Goal: Register for event/course

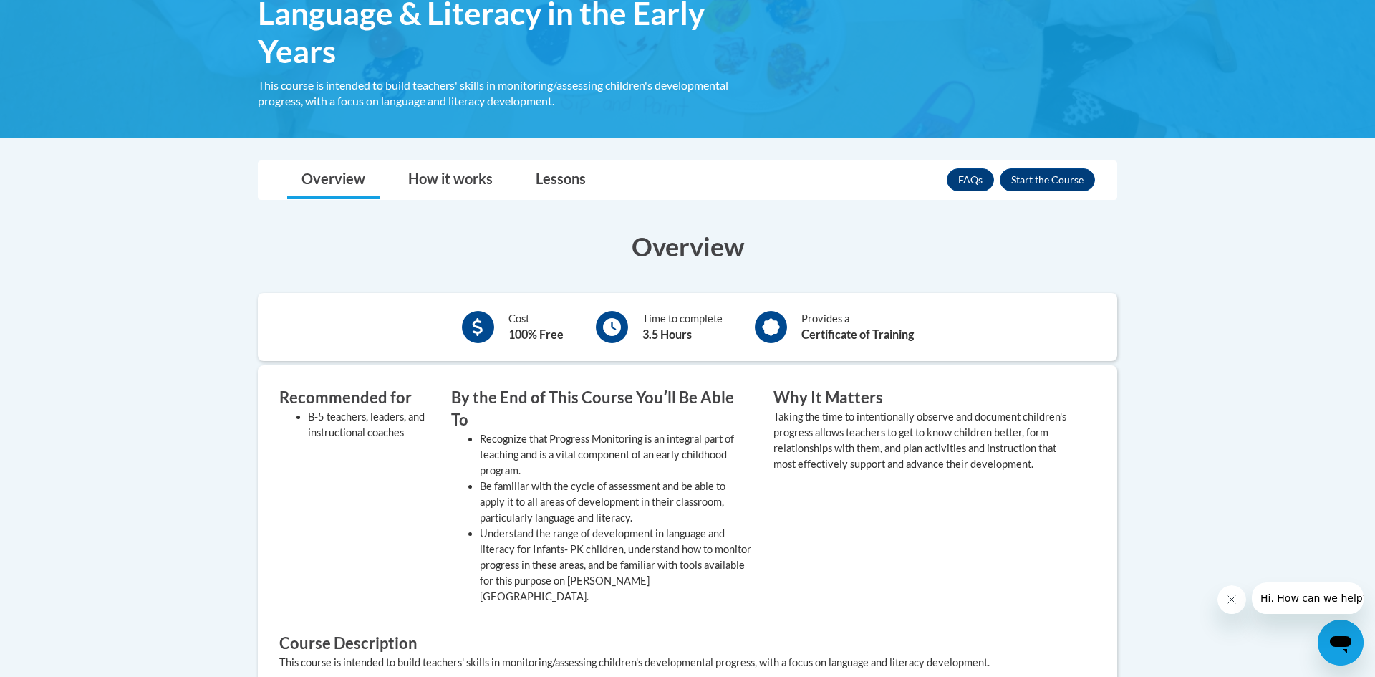
scroll to position [294, 0]
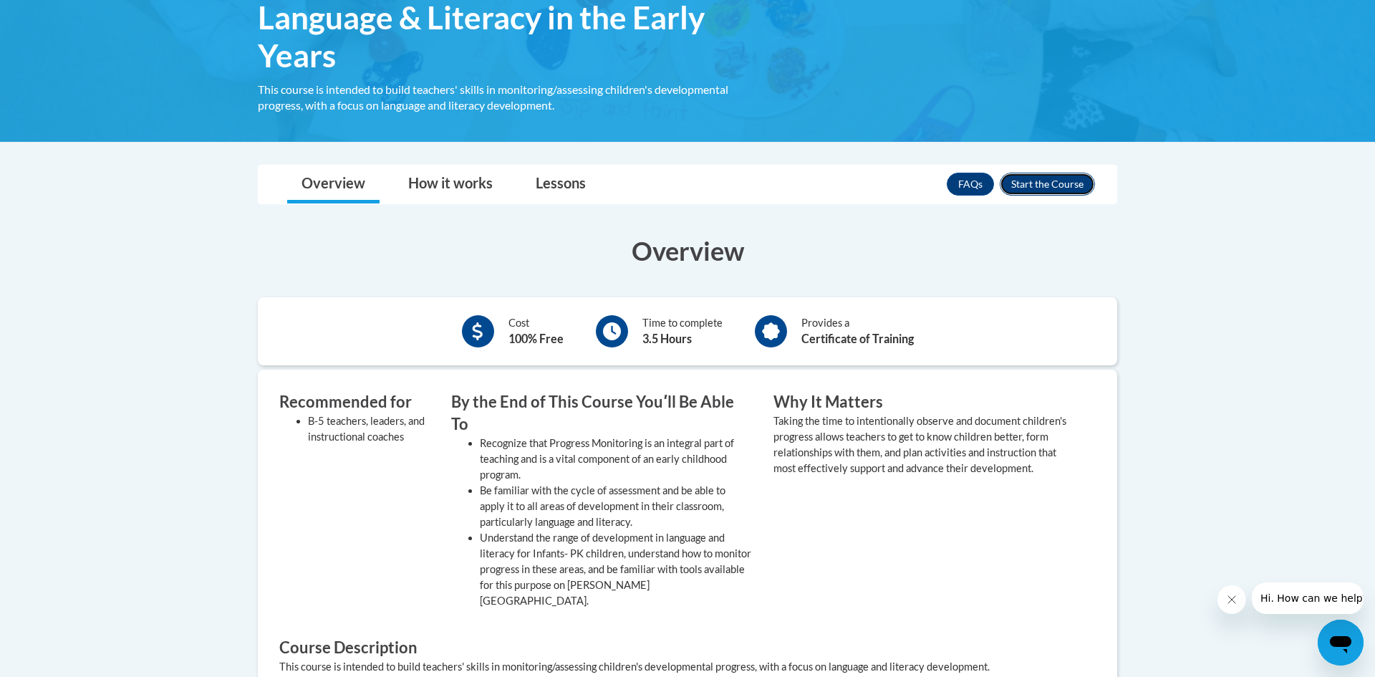
click at [1063, 180] on button "Enroll" at bounding box center [1047, 184] width 95 height 23
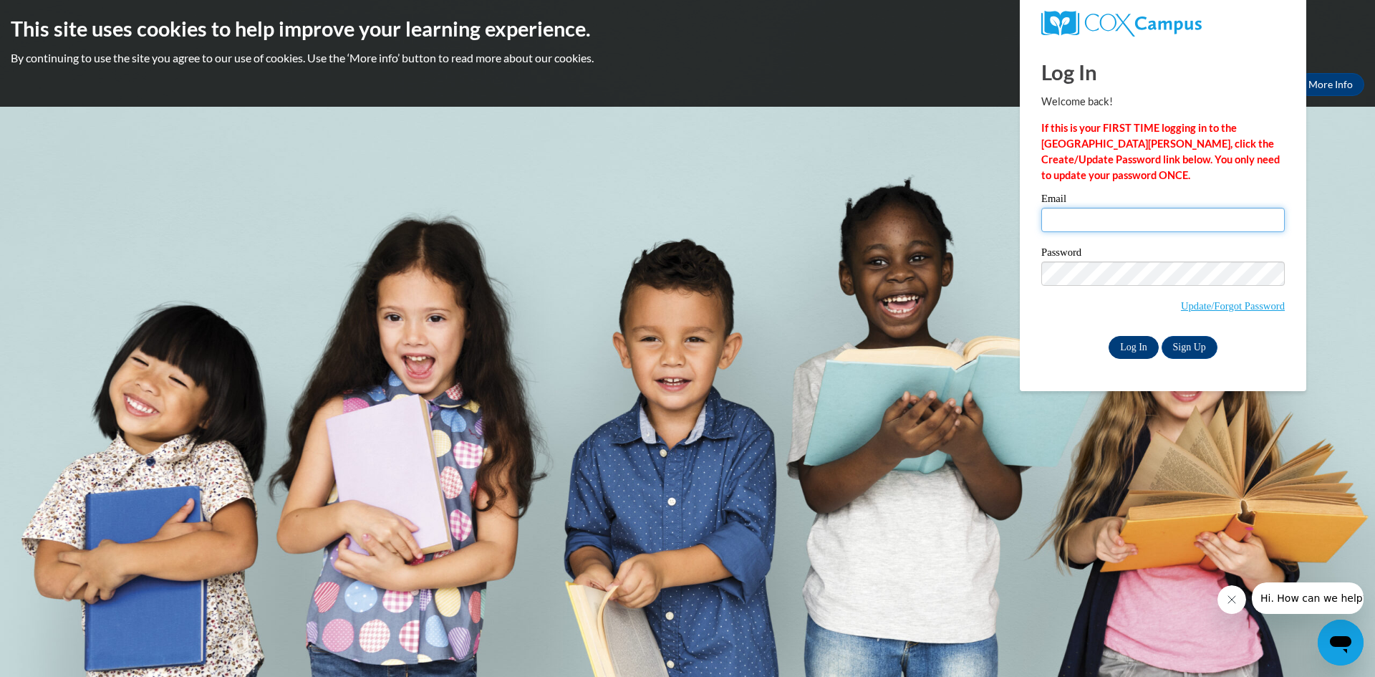
type input "latashamccowan@gmail.com"
click at [1129, 349] on input "Log In" at bounding box center [1133, 347] width 50 height 23
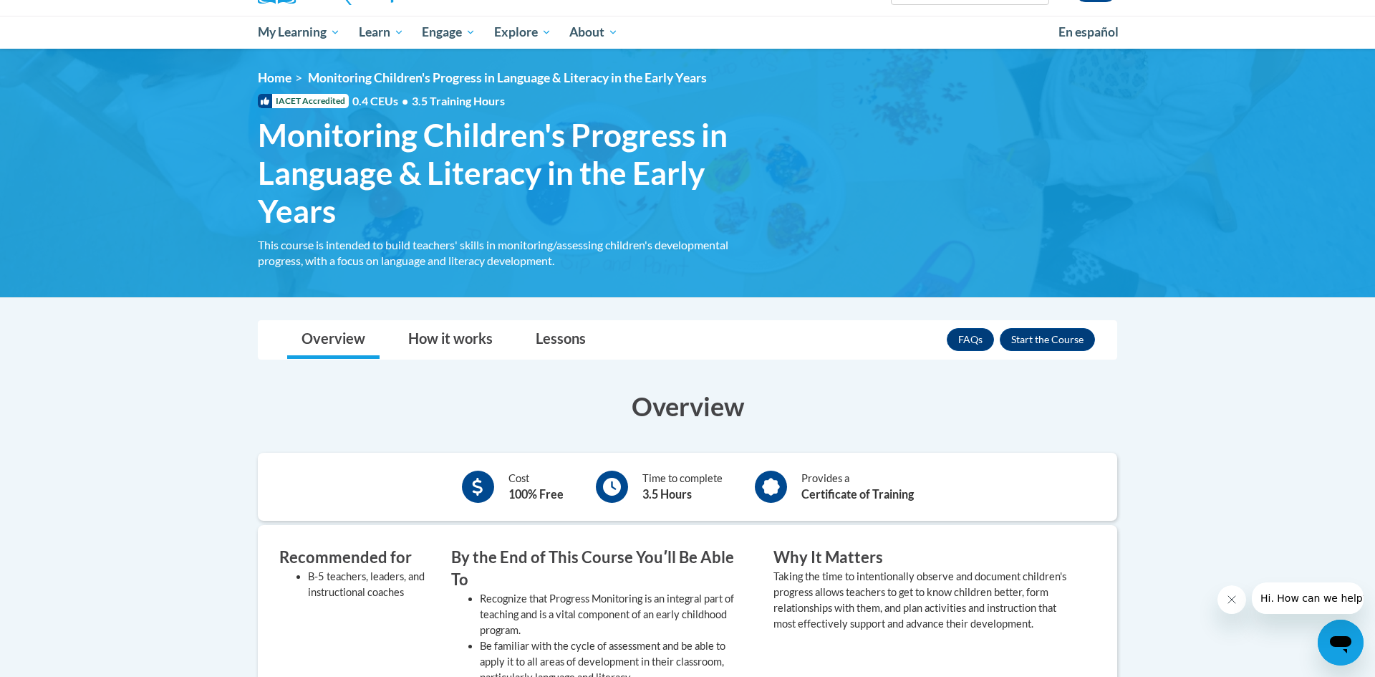
scroll to position [137, 0]
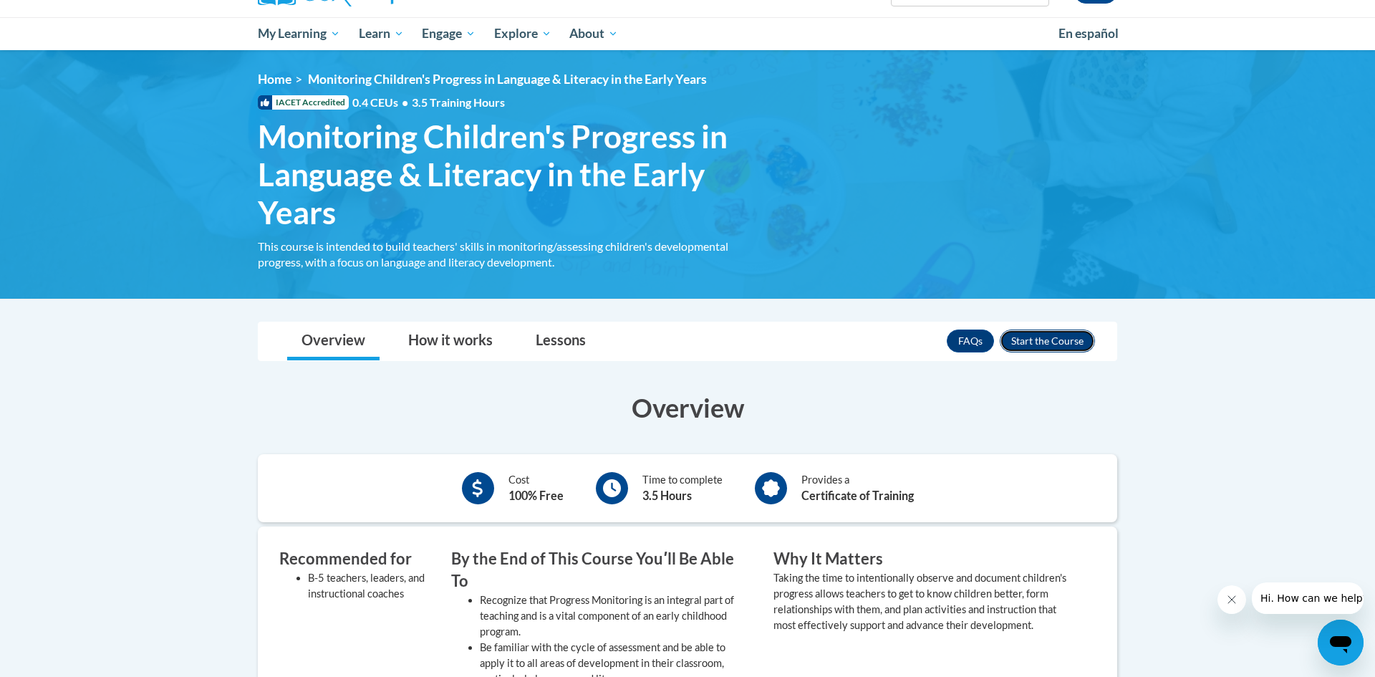
click at [1057, 342] on button "Enroll" at bounding box center [1047, 340] width 95 height 23
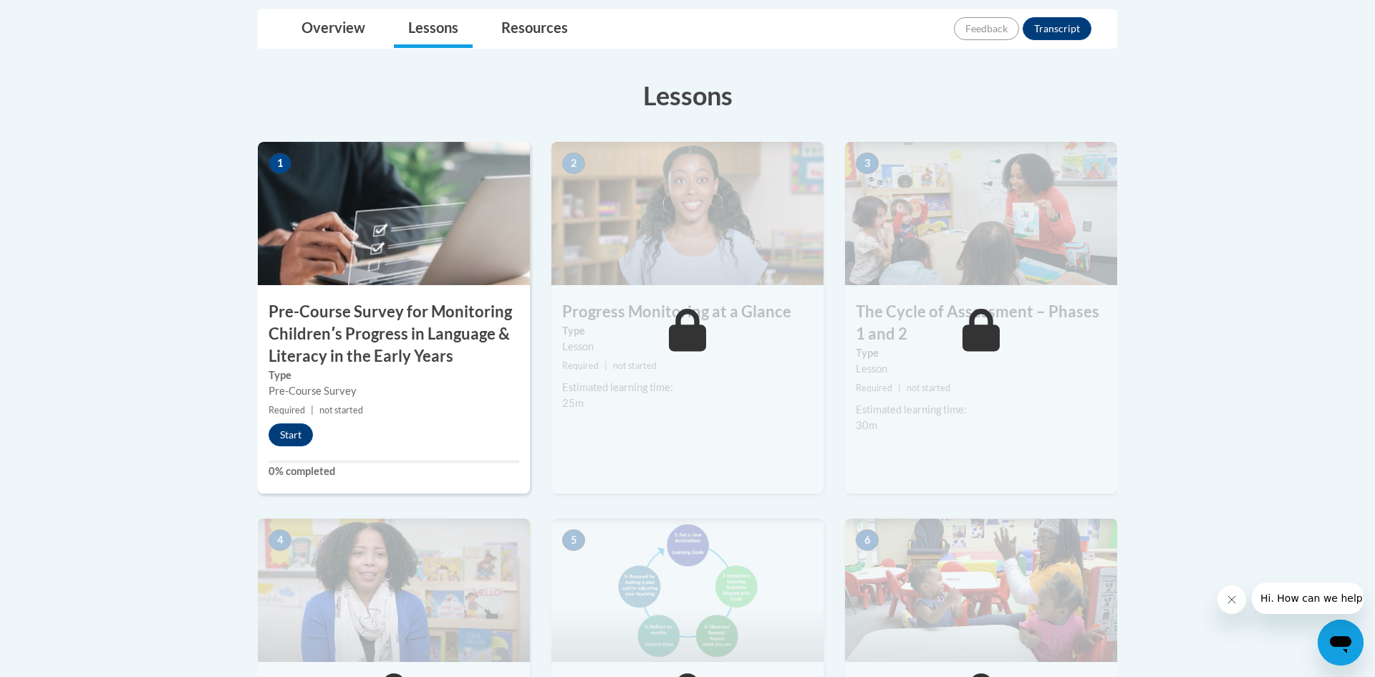
scroll to position [370, 0]
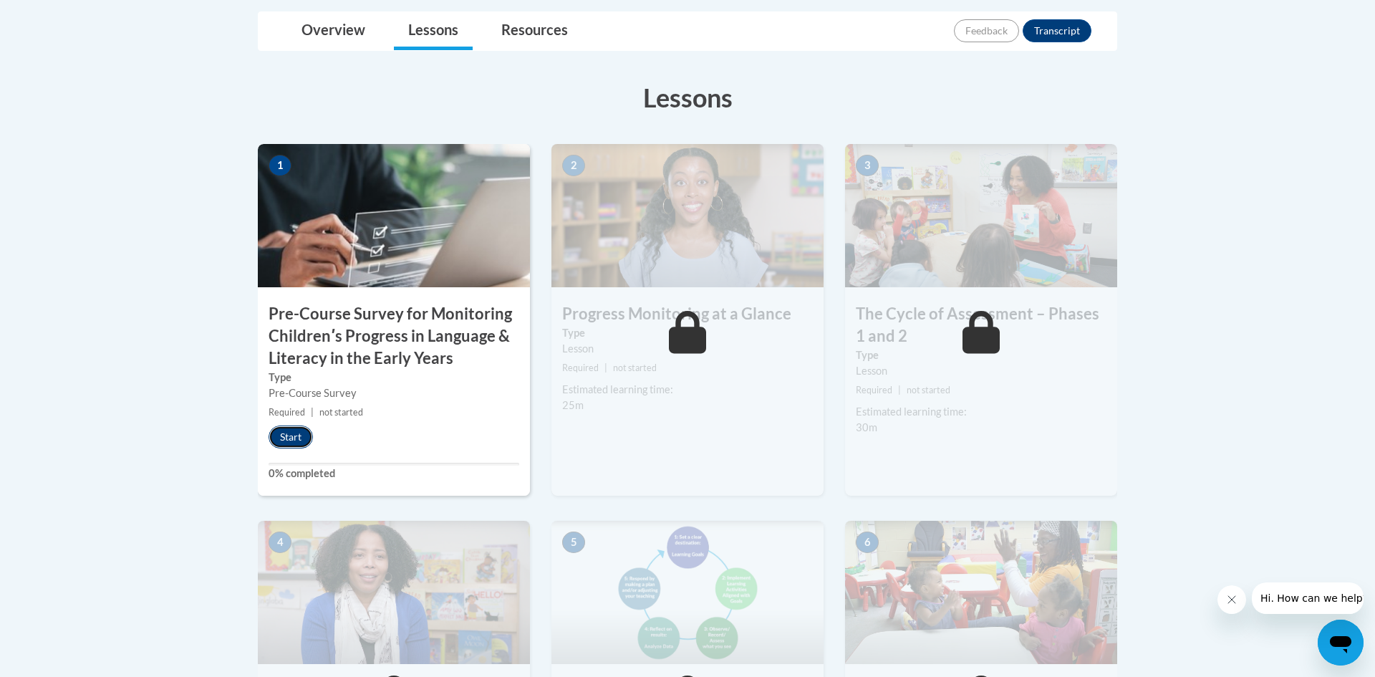
click at [304, 443] on button "Start" at bounding box center [291, 436] width 44 height 23
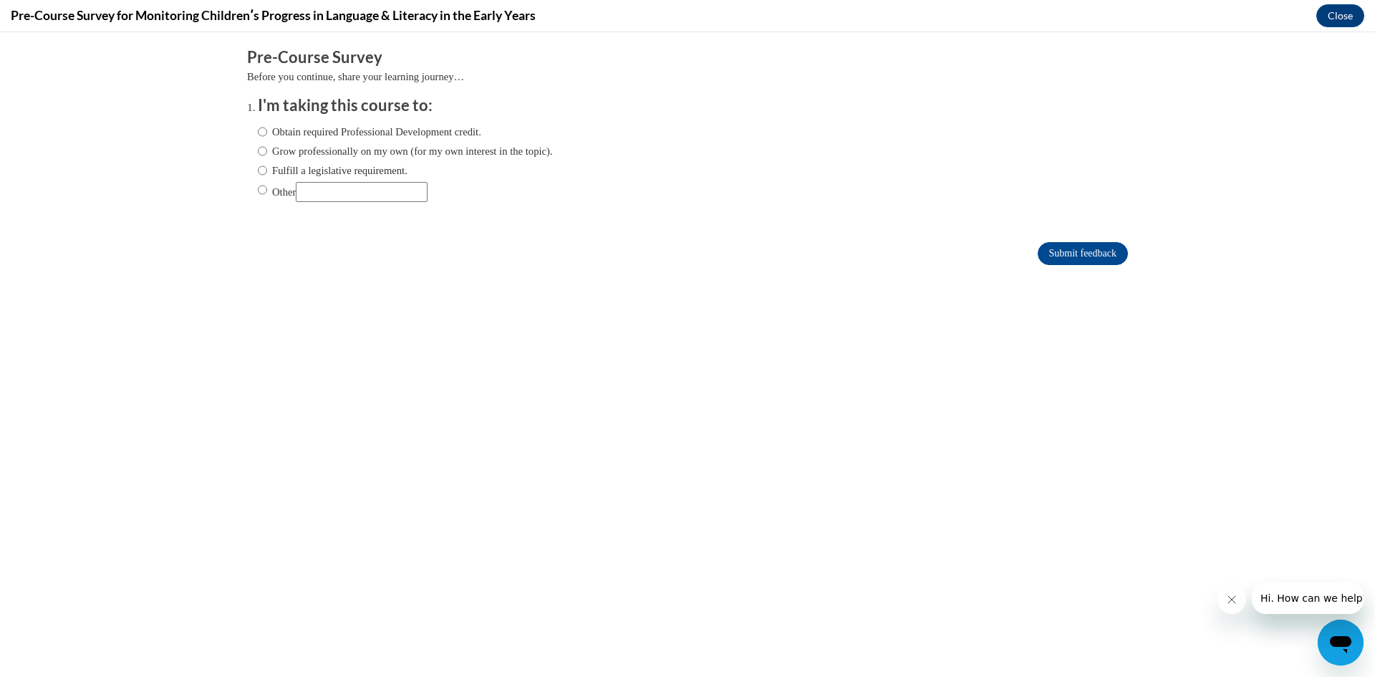
scroll to position [0, 0]
click at [265, 130] on input "Obtain required Professional Development credit." at bounding box center [262, 132] width 9 height 16
radio input "true"
click at [1110, 253] on input "Submit feedback" at bounding box center [1083, 253] width 90 height 23
click at [1097, 253] on input "Submit feedback" at bounding box center [1083, 253] width 90 height 23
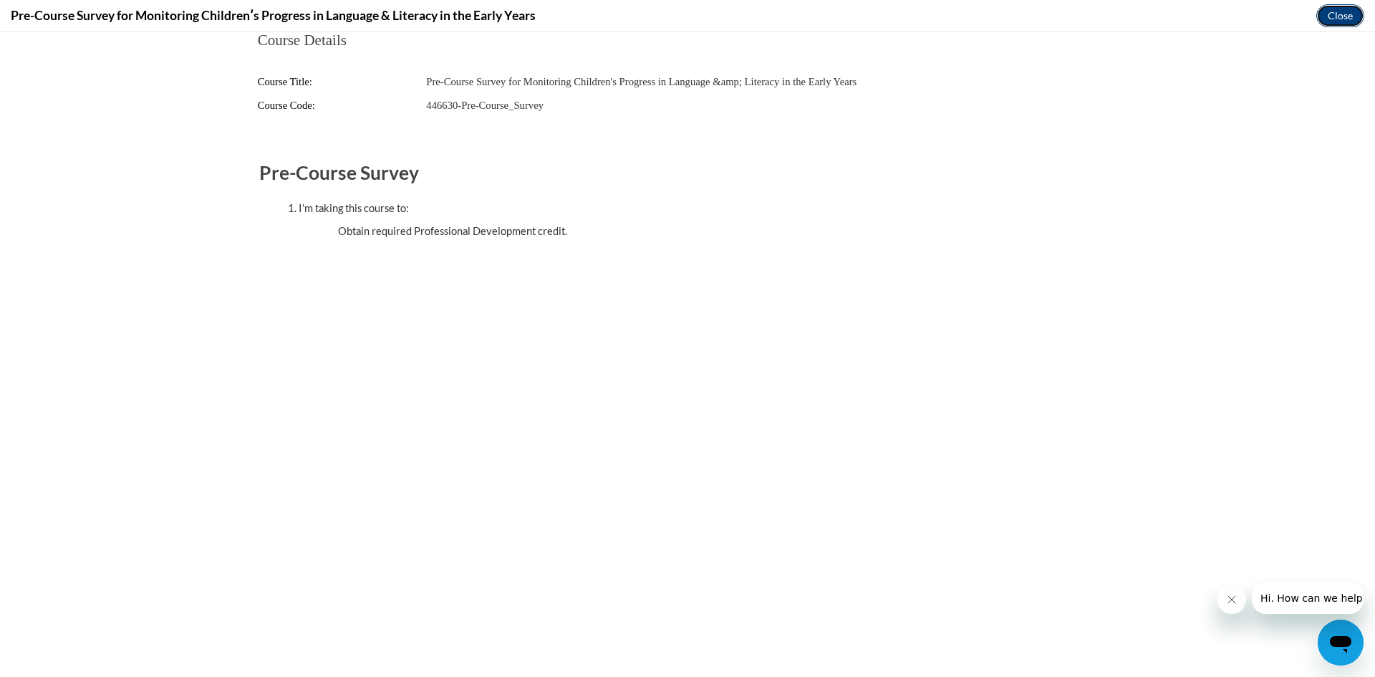
click at [1331, 16] on button "Close" at bounding box center [1340, 15] width 48 height 23
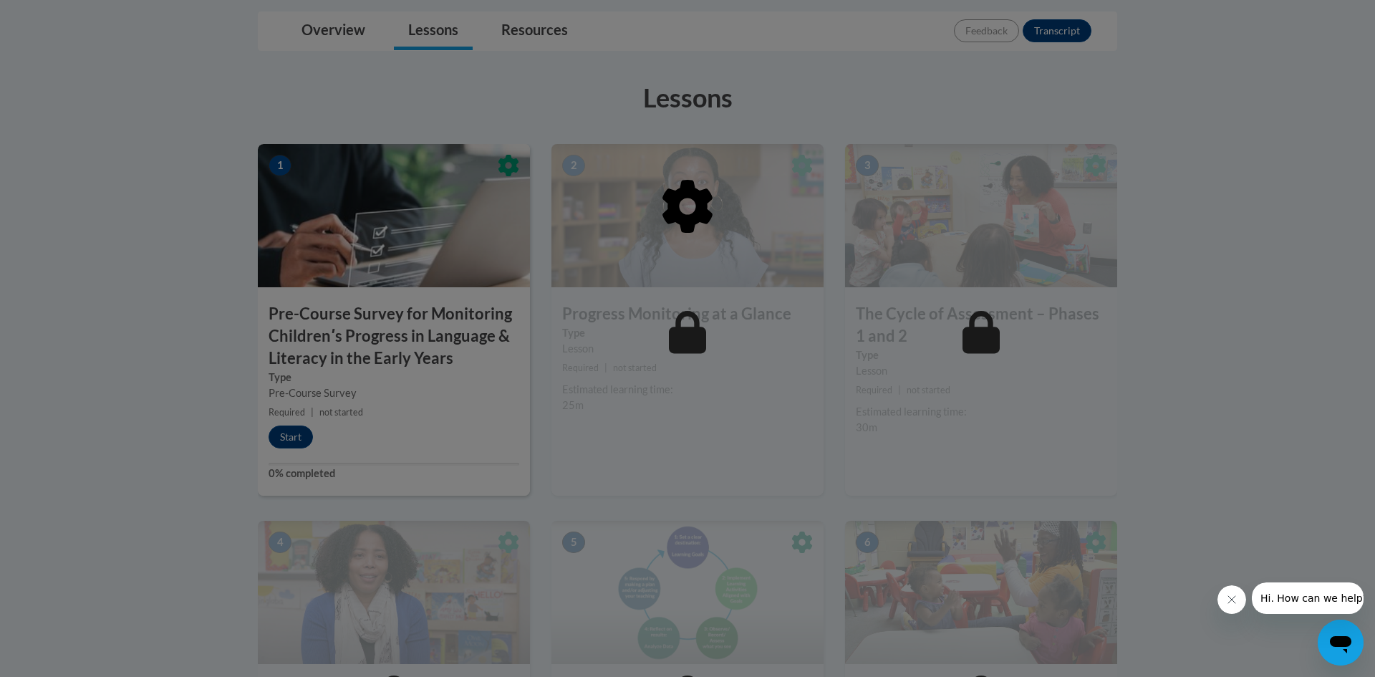
click at [294, 435] on div at bounding box center [687, 338] width 1375 height 677
click at [1267, 203] on div at bounding box center [687, 338] width 1375 height 677
click at [1228, 599] on icon "Close message from company" at bounding box center [1231, 599] width 11 height 11
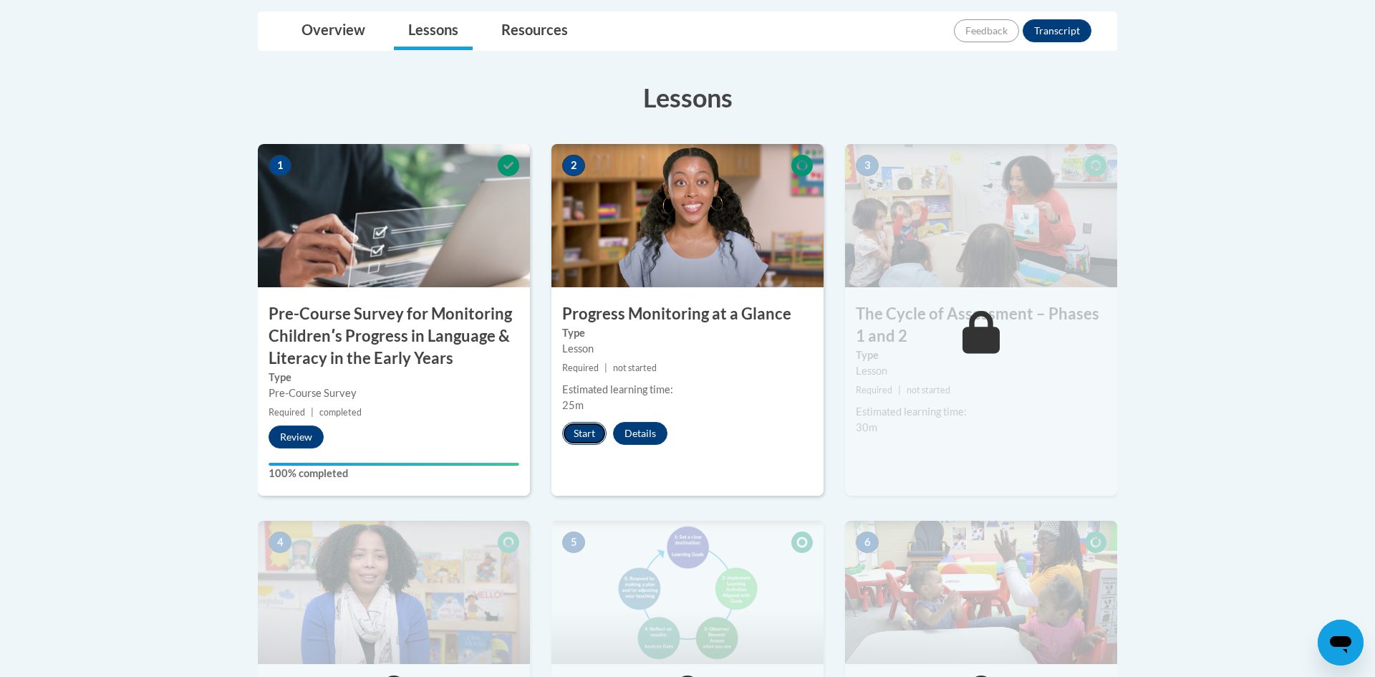
click at [592, 435] on button "Start" at bounding box center [584, 433] width 44 height 23
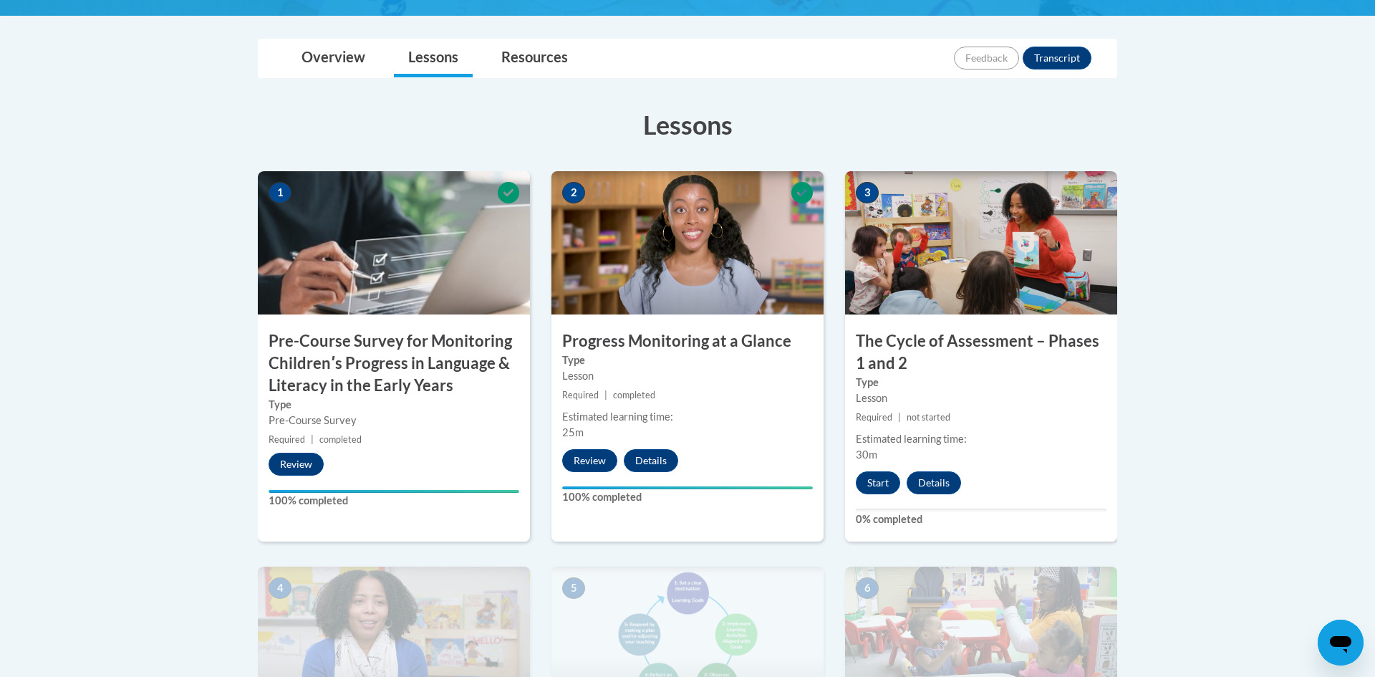
scroll to position [341, 0]
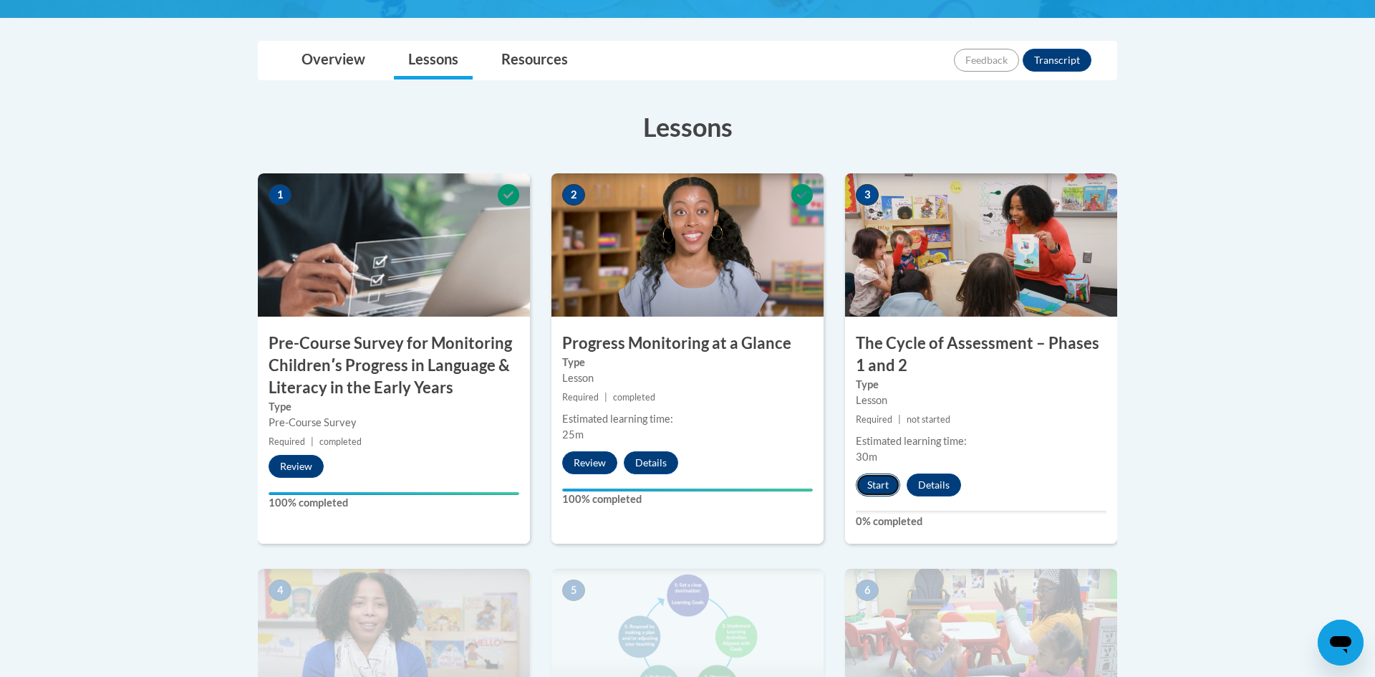
click at [880, 486] on button "Start" at bounding box center [878, 484] width 44 height 23
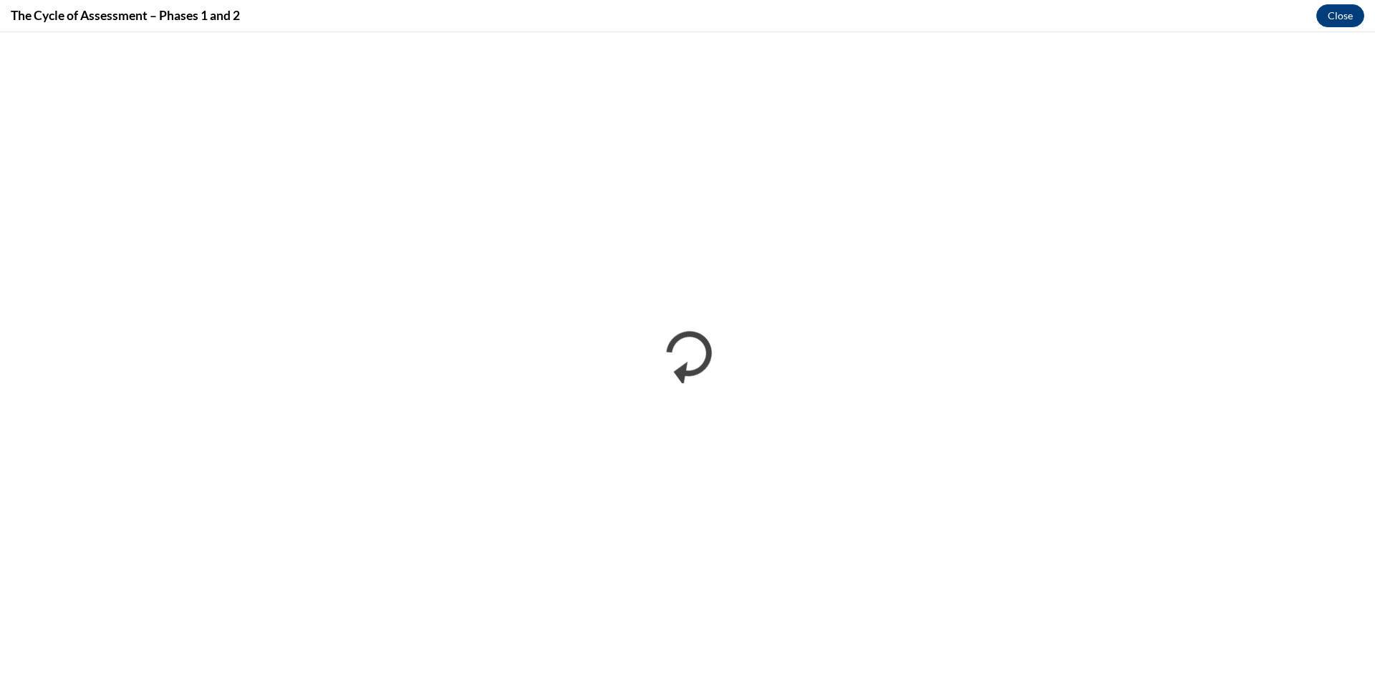
scroll to position [0, 0]
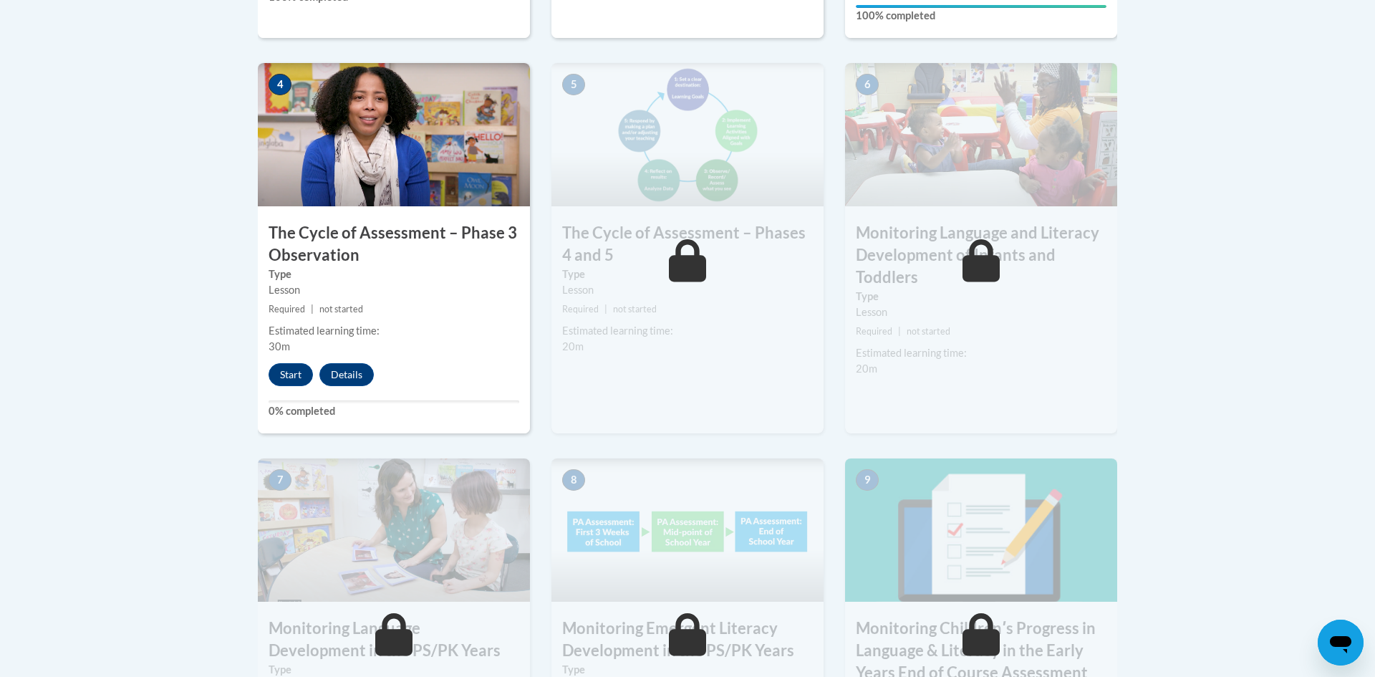
scroll to position [849, 0]
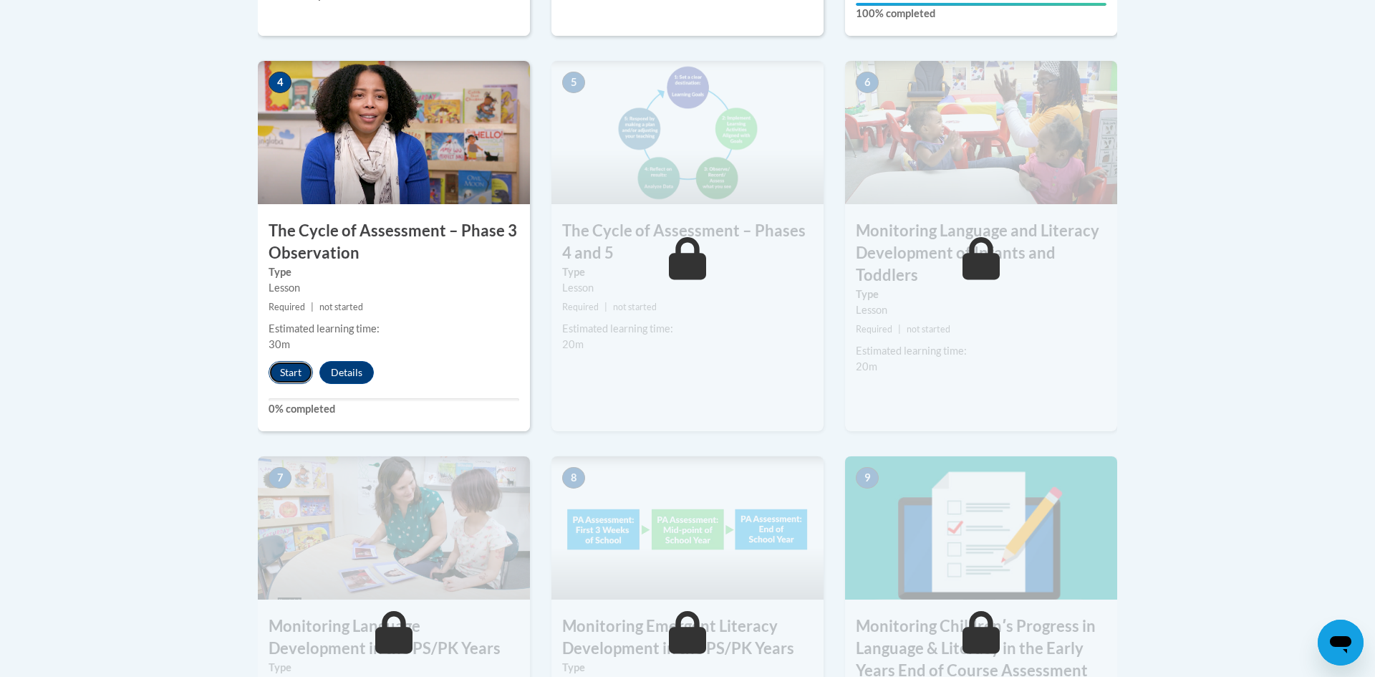
click at [286, 382] on button "Start" at bounding box center [291, 372] width 44 height 23
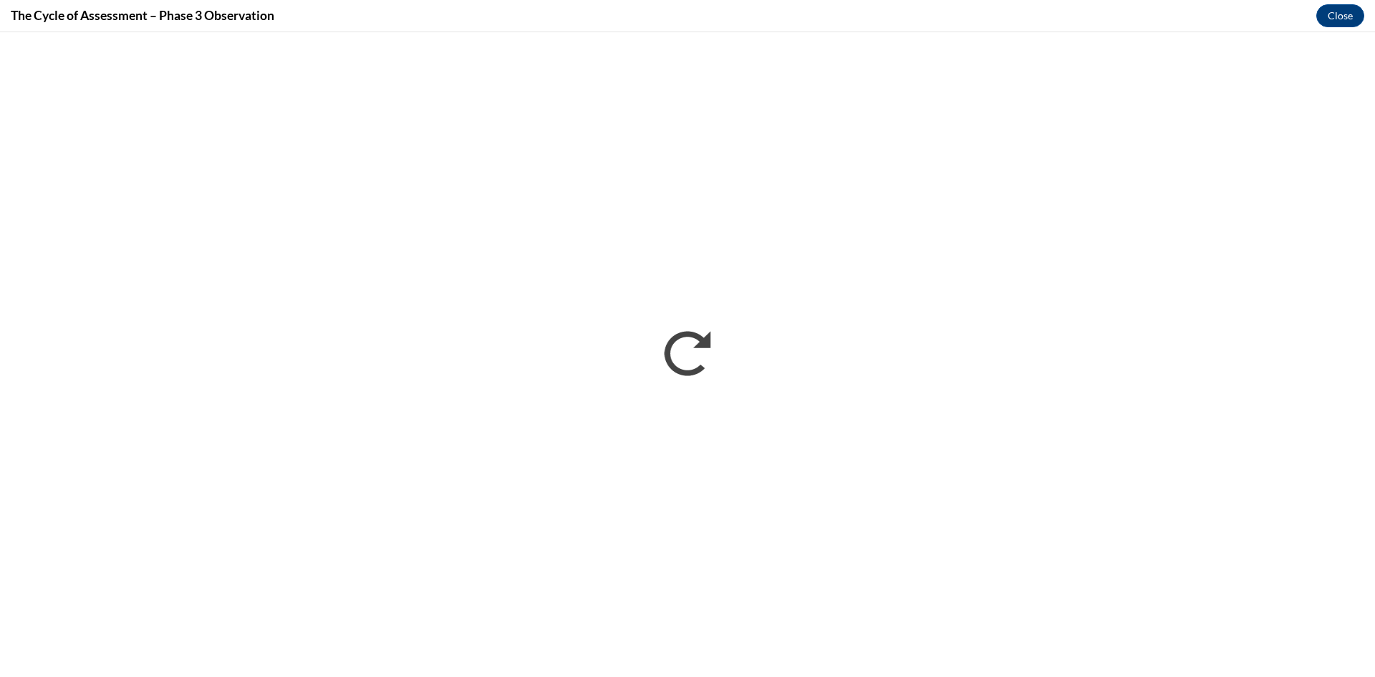
scroll to position [0, 0]
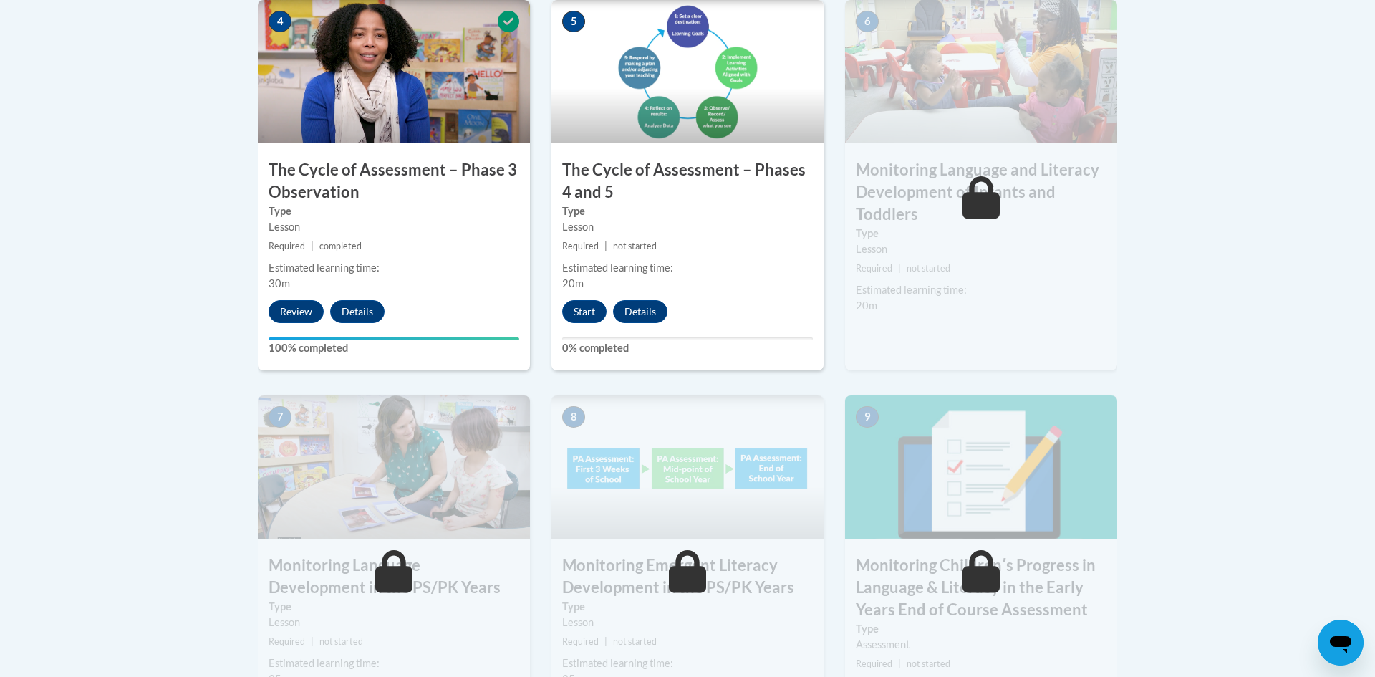
scroll to position [907, 0]
